Goal: Navigation & Orientation: Find specific page/section

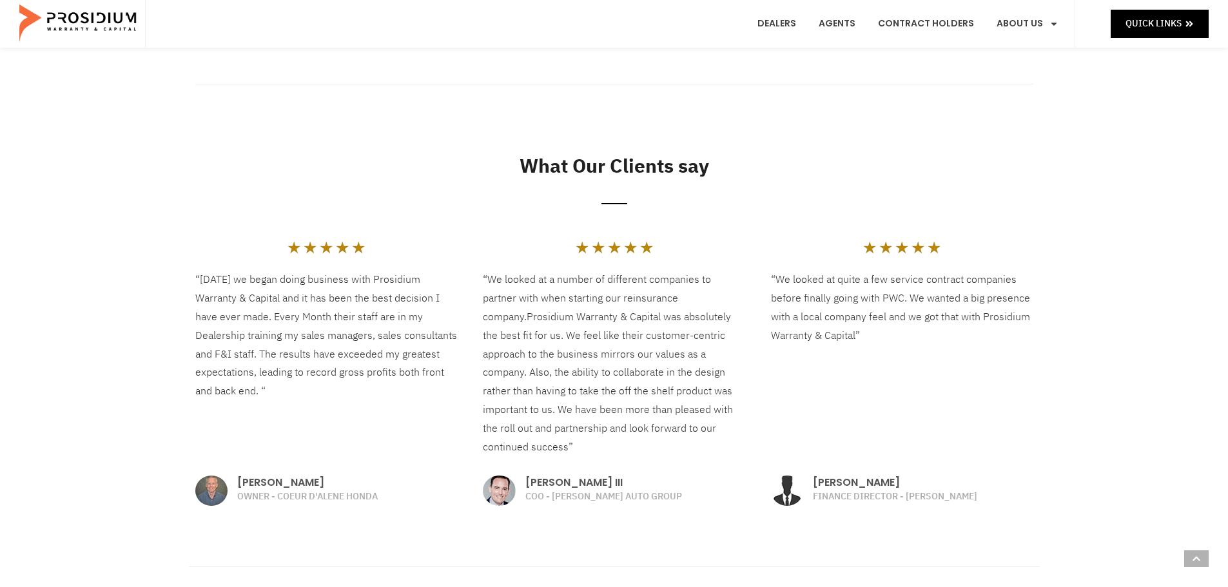
scroll to position [1419, 0]
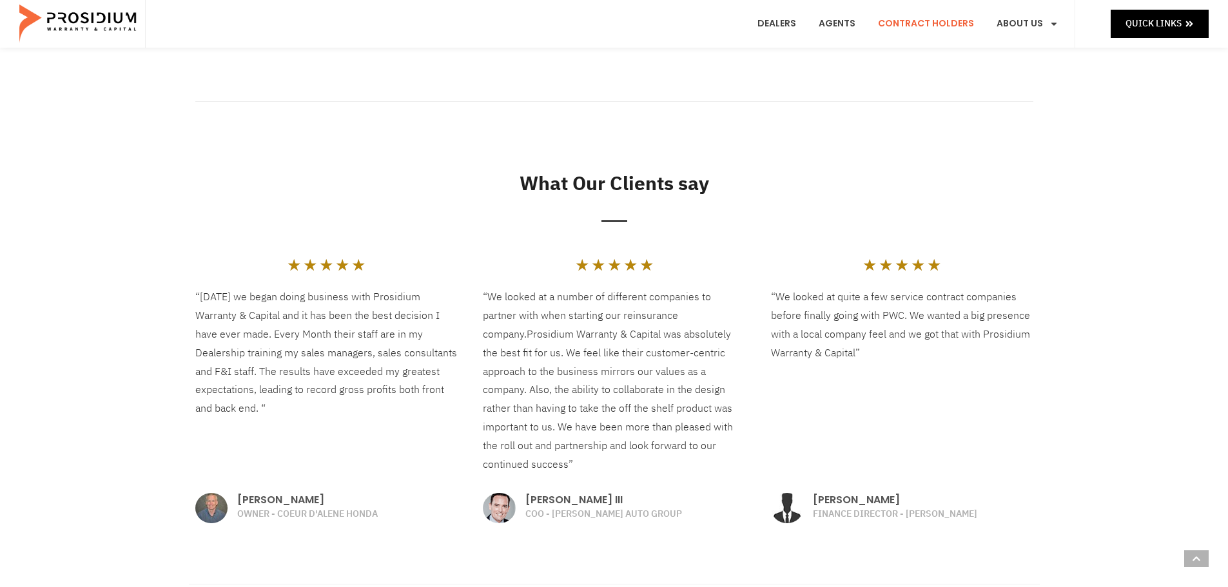
click at [934, 19] on link "Contract Holders" at bounding box center [926, 24] width 115 height 48
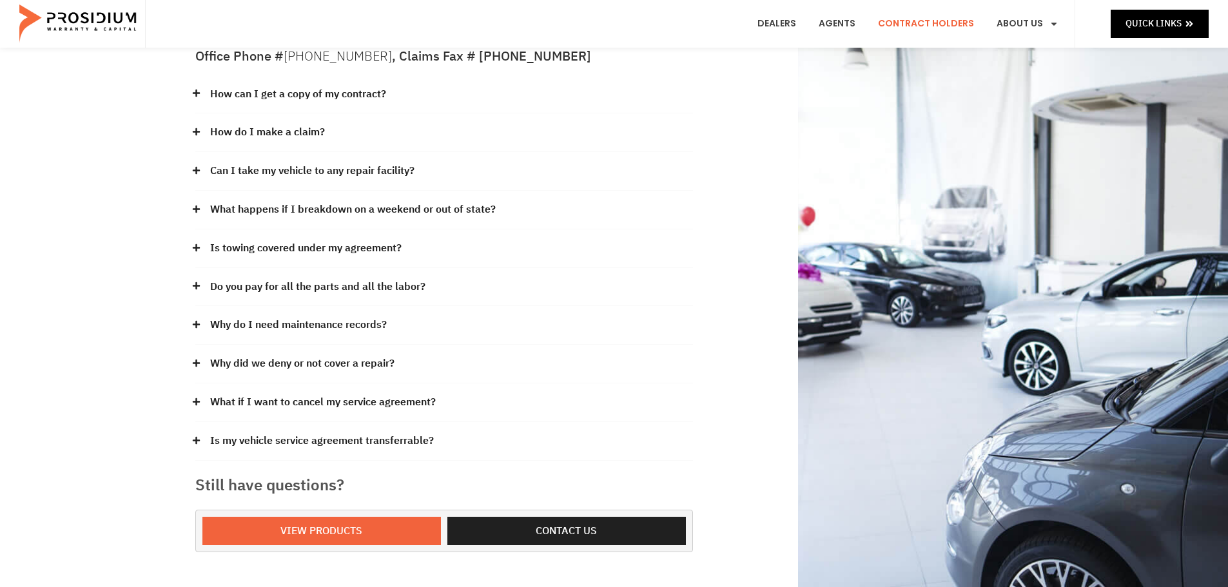
scroll to position [193, 0]
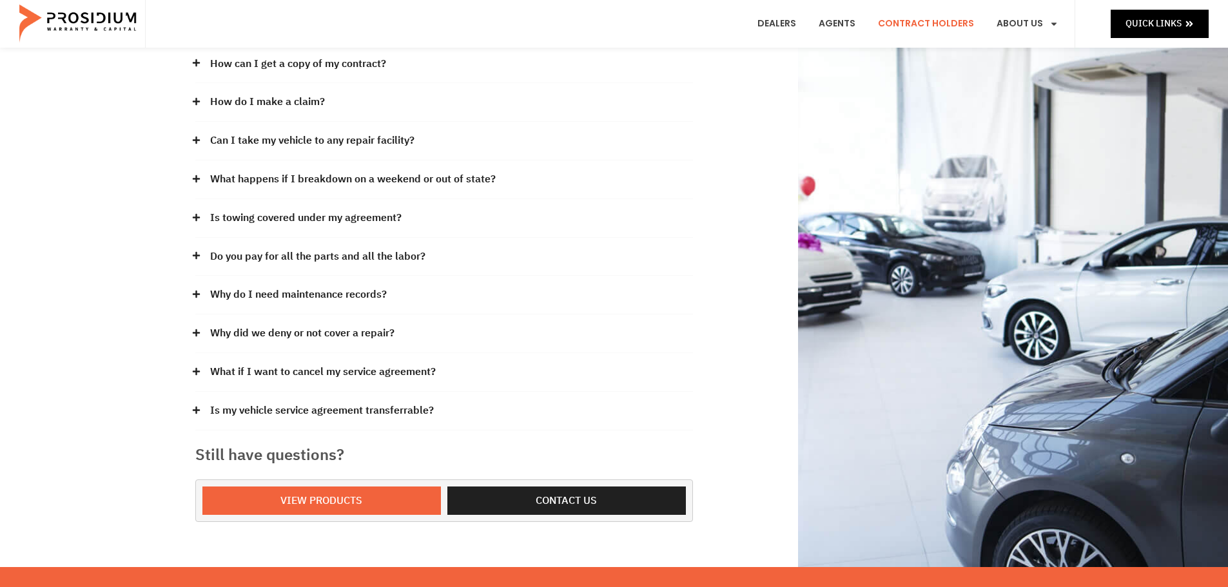
click at [199, 220] on icon at bounding box center [196, 217] width 8 height 8
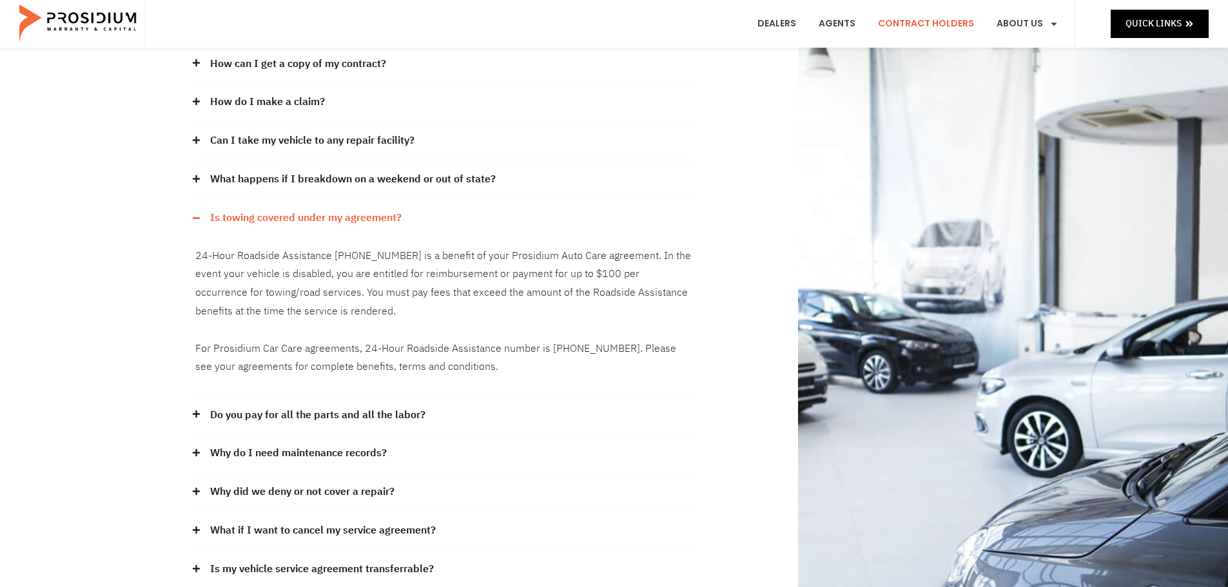
click at [200, 181] on icon at bounding box center [196, 179] width 8 height 8
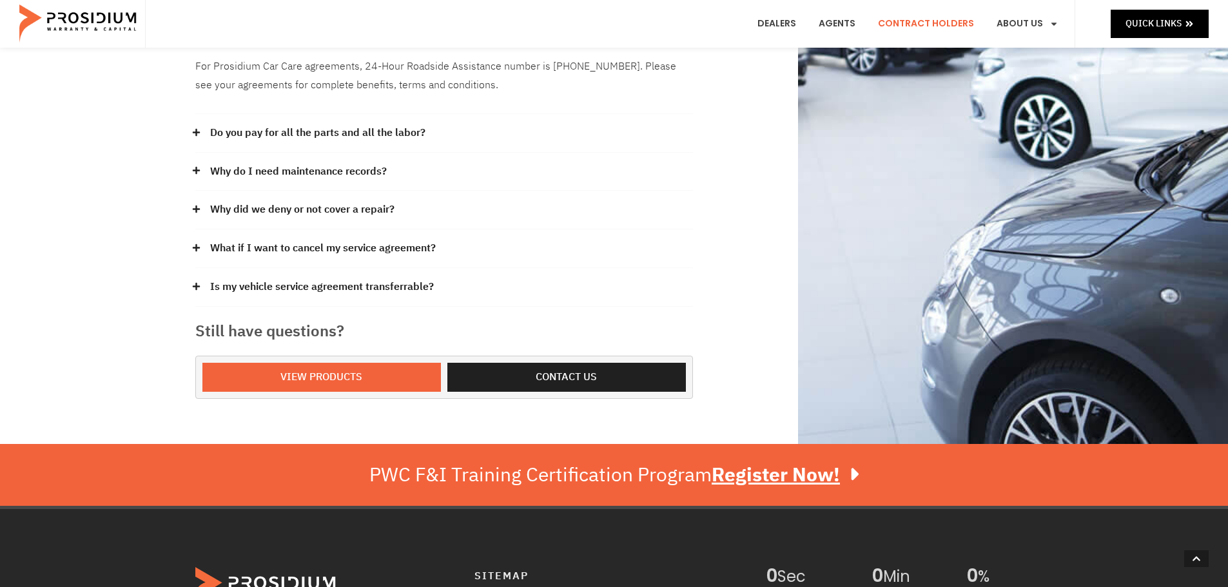
scroll to position [580, 0]
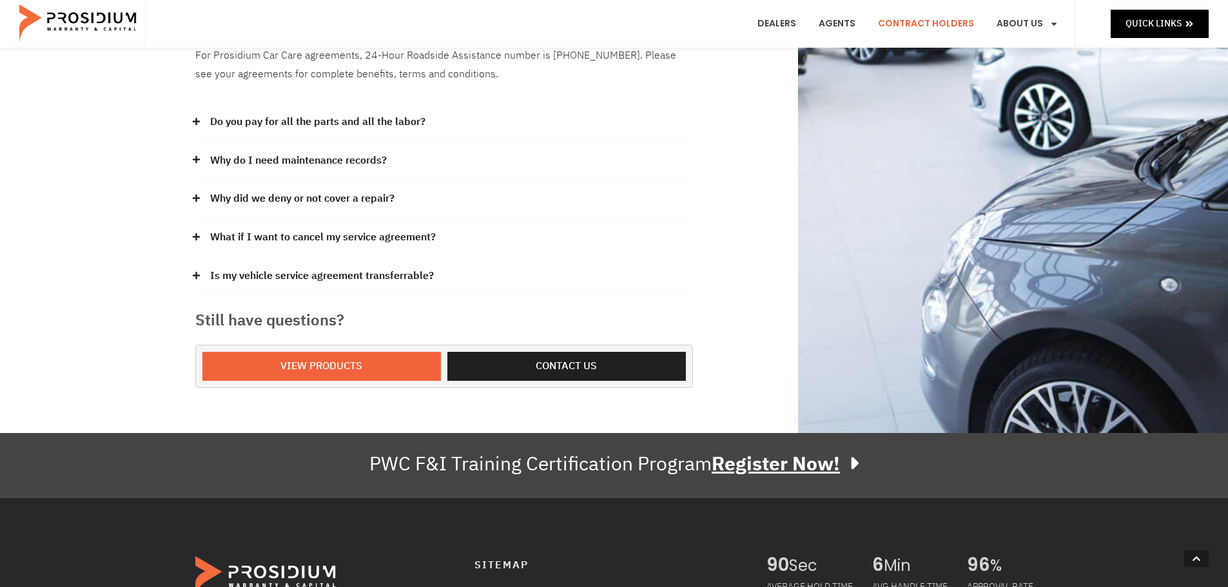
click at [780, 468] on u "Register Now!" at bounding box center [776, 463] width 128 height 29
